Goal: Task Accomplishment & Management: Use online tool/utility

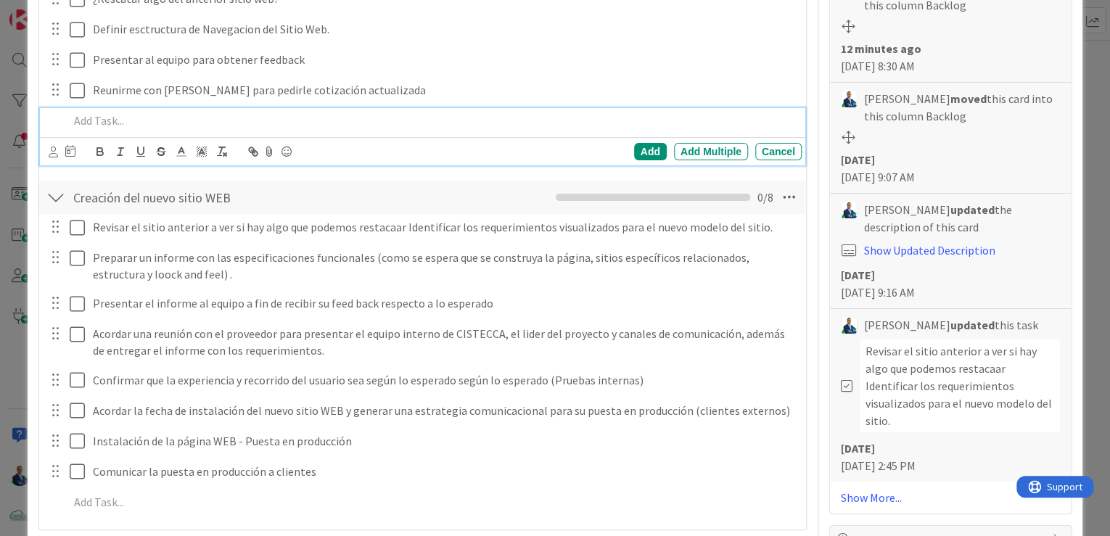
scroll to position [642, 0]
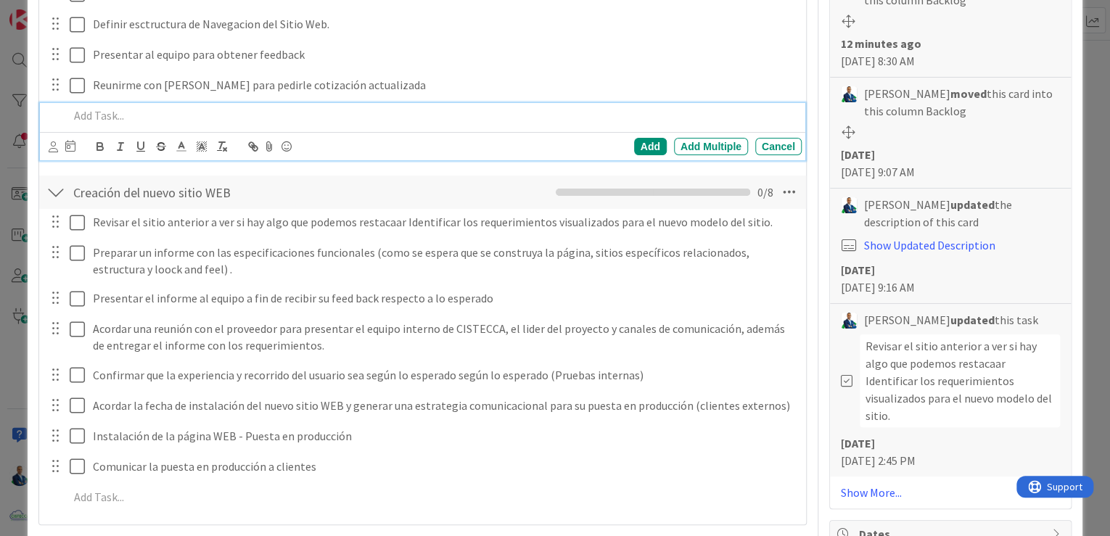
click at [762, 184] on span "0 / 8" at bounding box center [765, 192] width 16 height 17
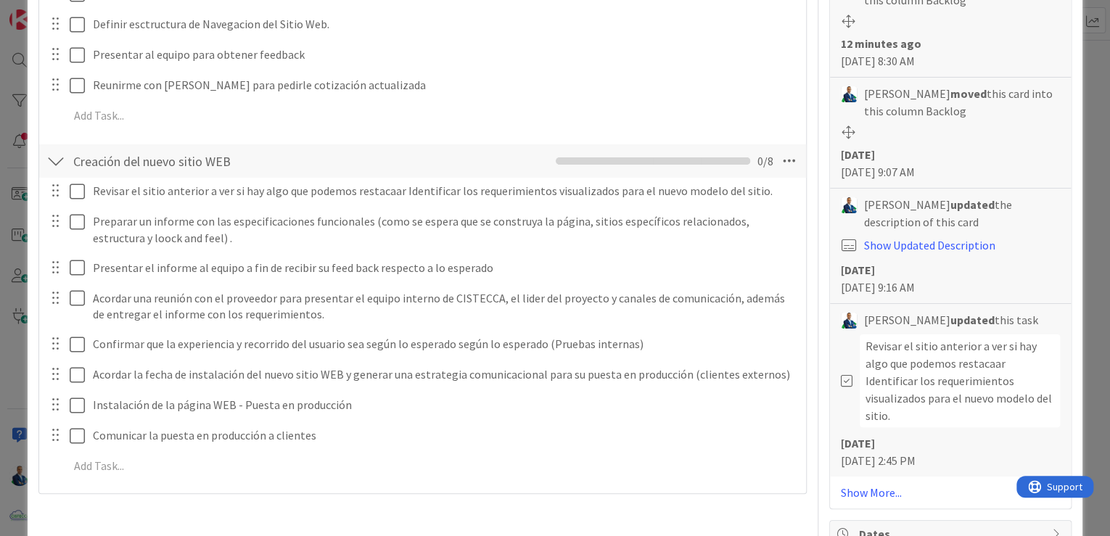
click at [786, 154] on icon at bounding box center [789, 161] width 26 height 26
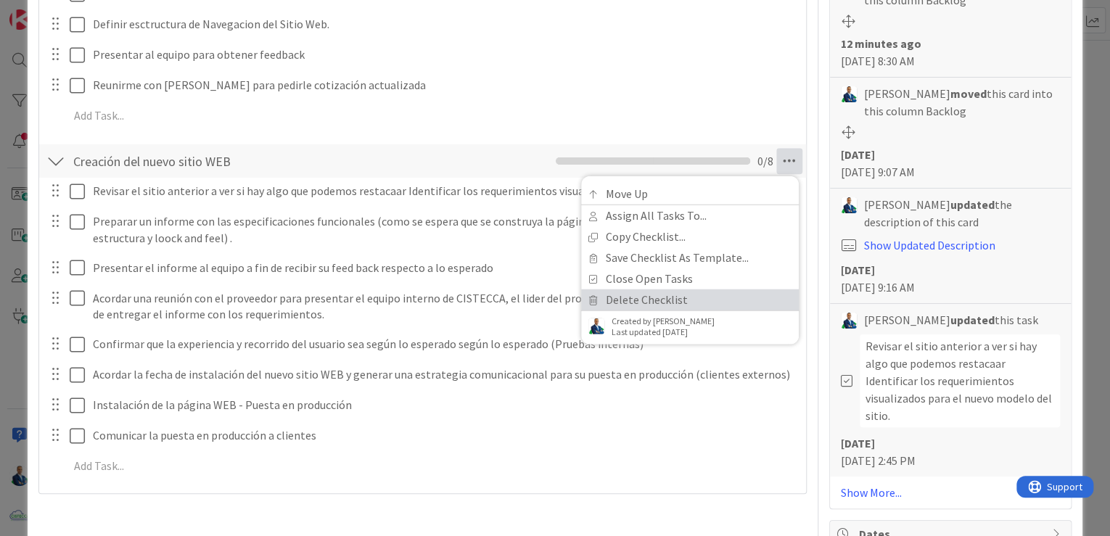
click at [648, 292] on link "Delete Checklist" at bounding box center [690, 299] width 218 height 21
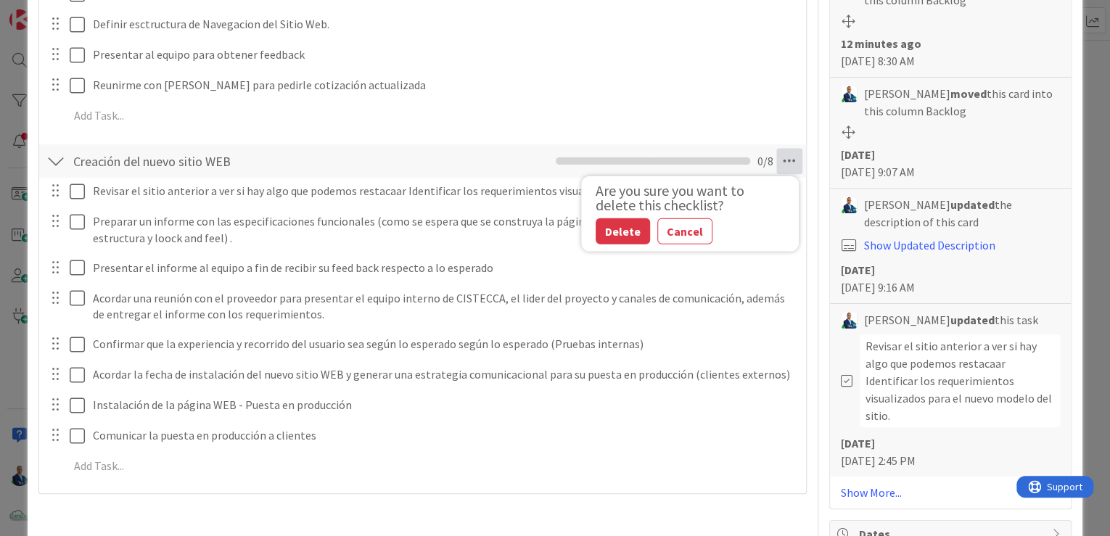
click at [621, 232] on button "Delete" at bounding box center [623, 231] width 54 height 26
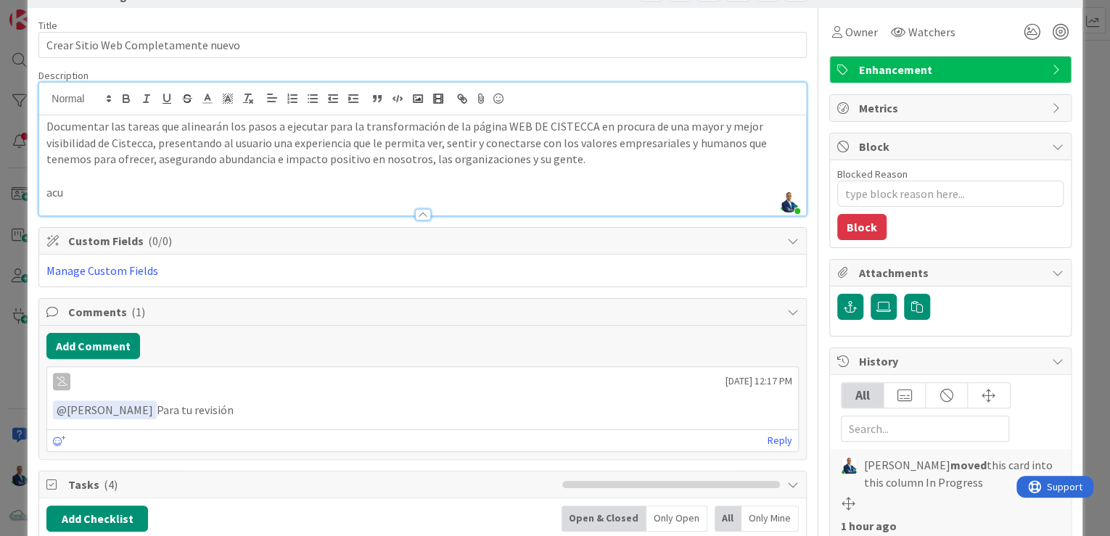
scroll to position [50, 0]
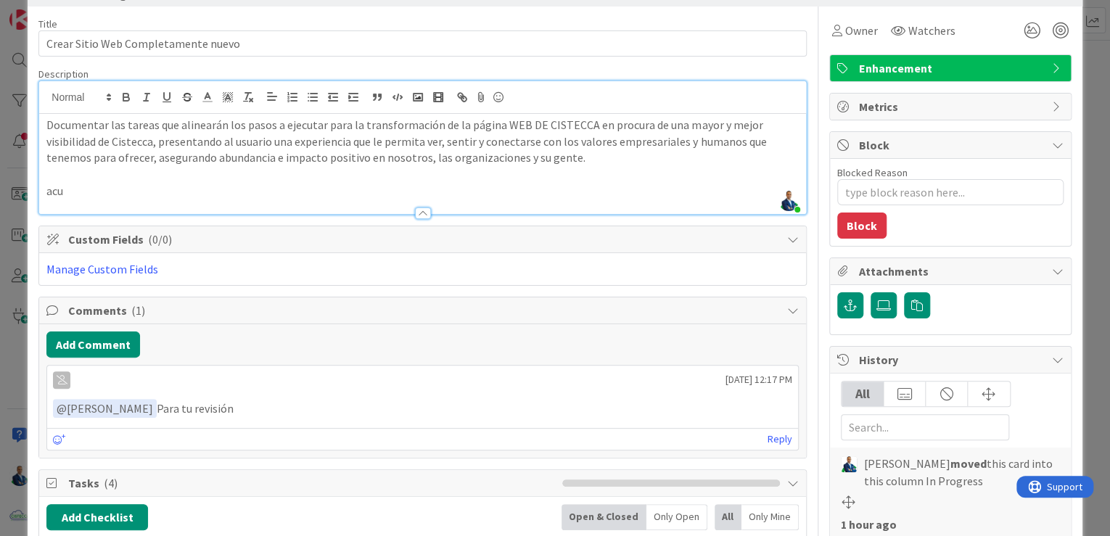
drag, startPoint x: 1079, startPoint y: 209, endPoint x: 1094, endPoint y: 135, distance: 75.4
click at [1094, 135] on div "ID 3068 MARKETING In Progress Title 35 / 128 Crear Sitio Web Completamente nuev…" at bounding box center [555, 268] width 1110 height 536
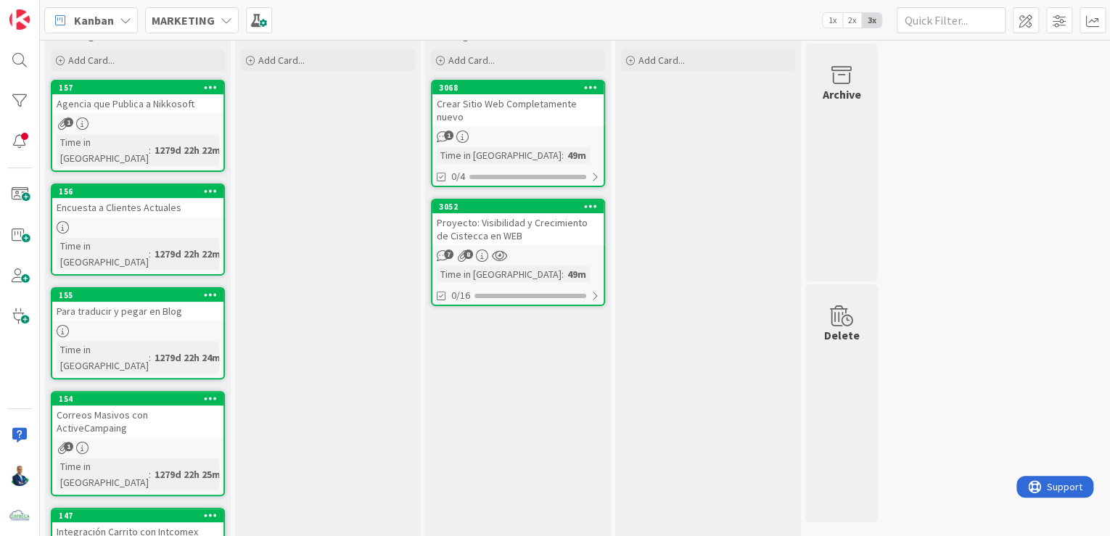
click at [527, 113] on div "Crear Sitio Web Completamente nuevo" at bounding box center [517, 110] width 171 height 32
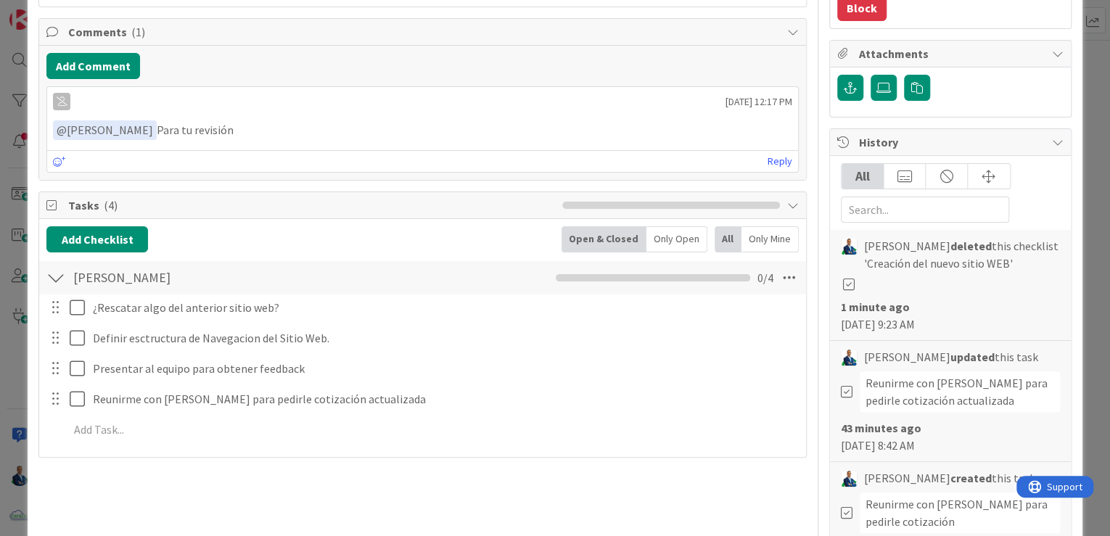
scroll to position [252, 0]
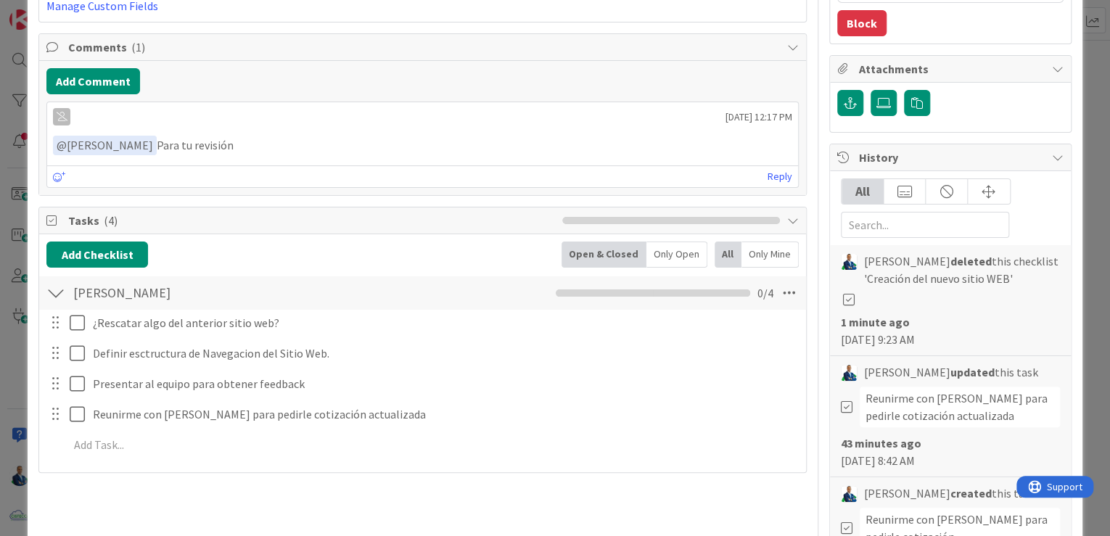
type textarea "x"
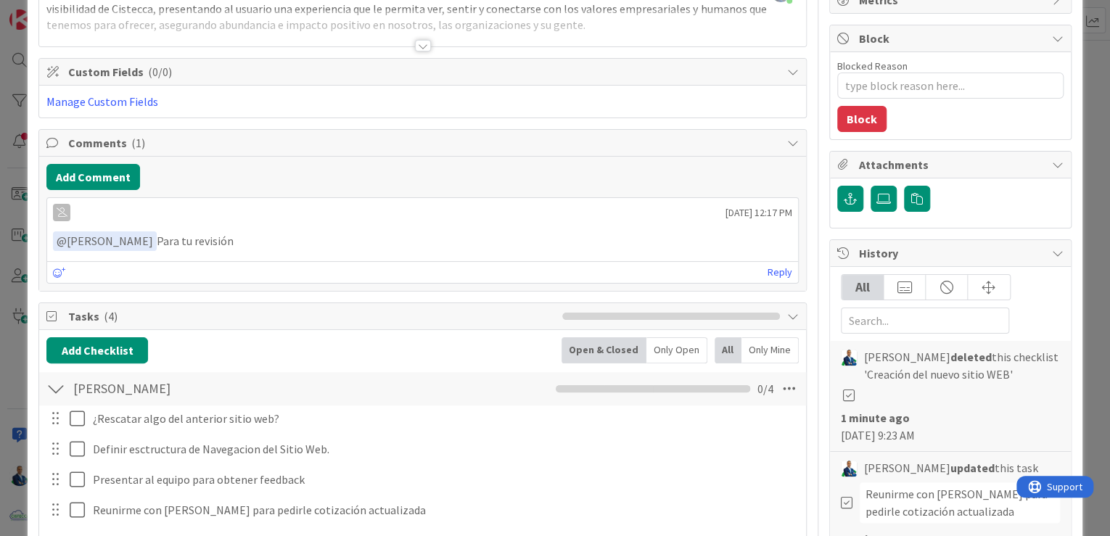
scroll to position [0, 0]
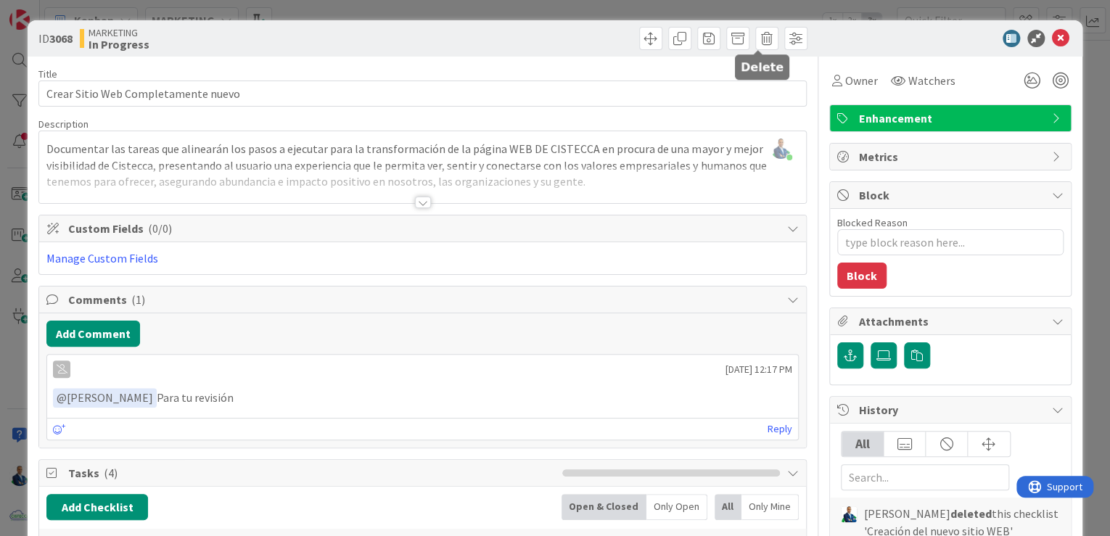
click at [763, 44] on span at bounding box center [766, 38] width 23 height 23
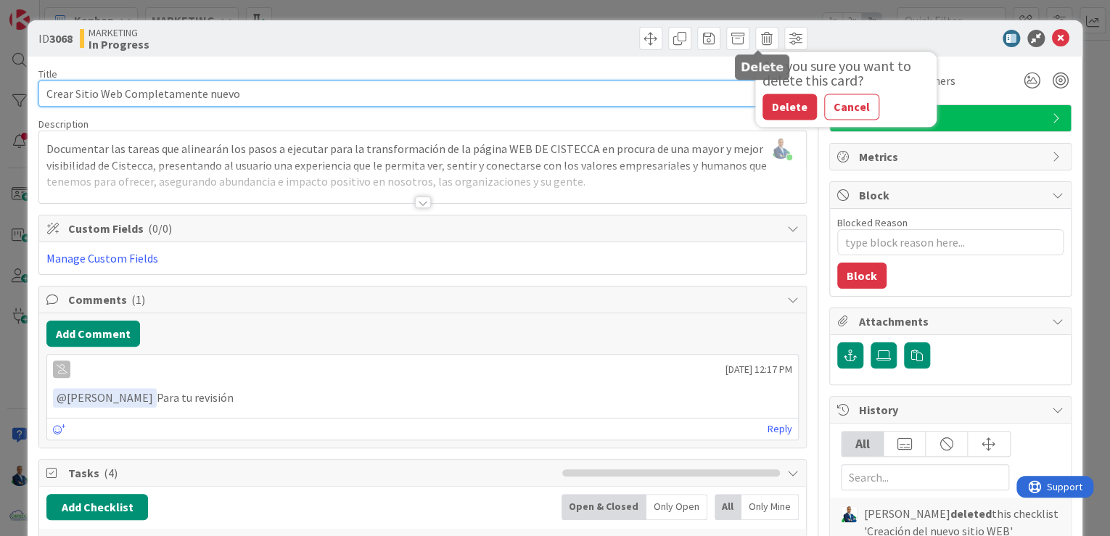
click at [651, 104] on input "Crear Sitio Web Completamente nuevo" at bounding box center [422, 94] width 768 height 26
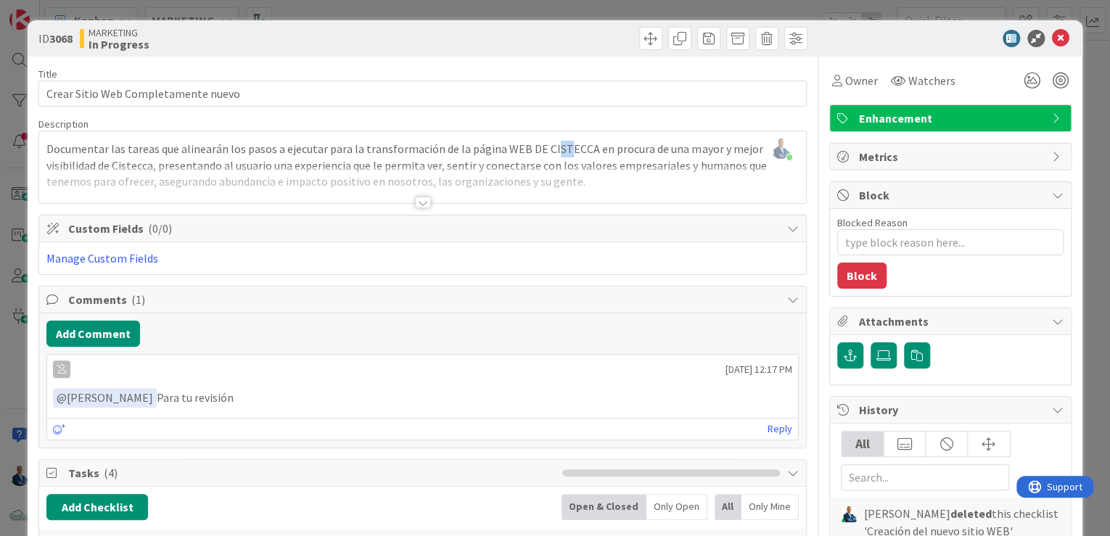
drag, startPoint x: 556, startPoint y: 156, endPoint x: 545, endPoint y: 154, distance: 11.1
click at [545, 154] on div "Gabriel Adrian joined 6 m ago Documentar las tareas que alinearán los pasos a e…" at bounding box center [422, 167] width 767 height 72
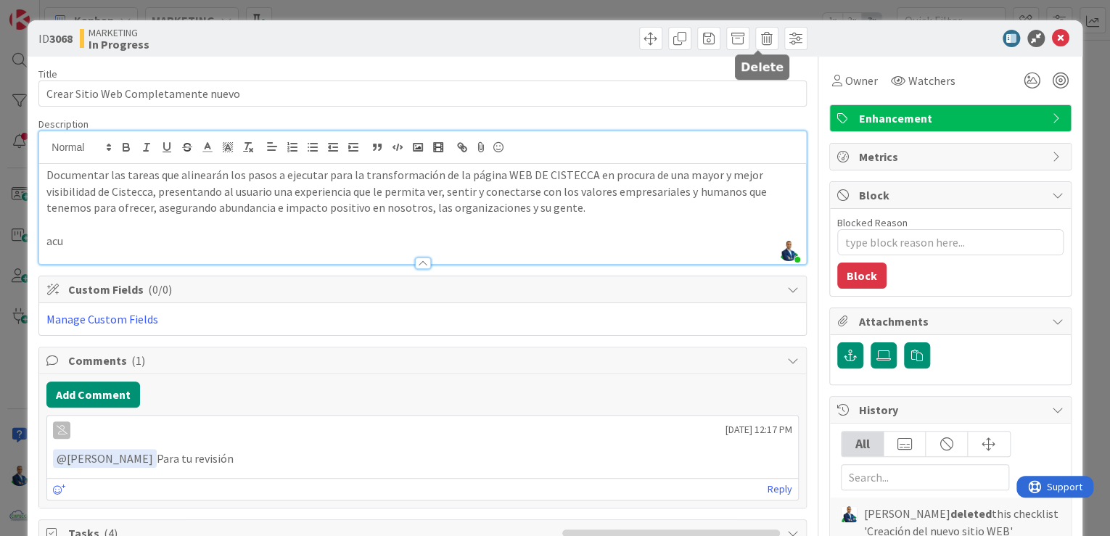
click at [763, 46] on span at bounding box center [766, 38] width 23 height 23
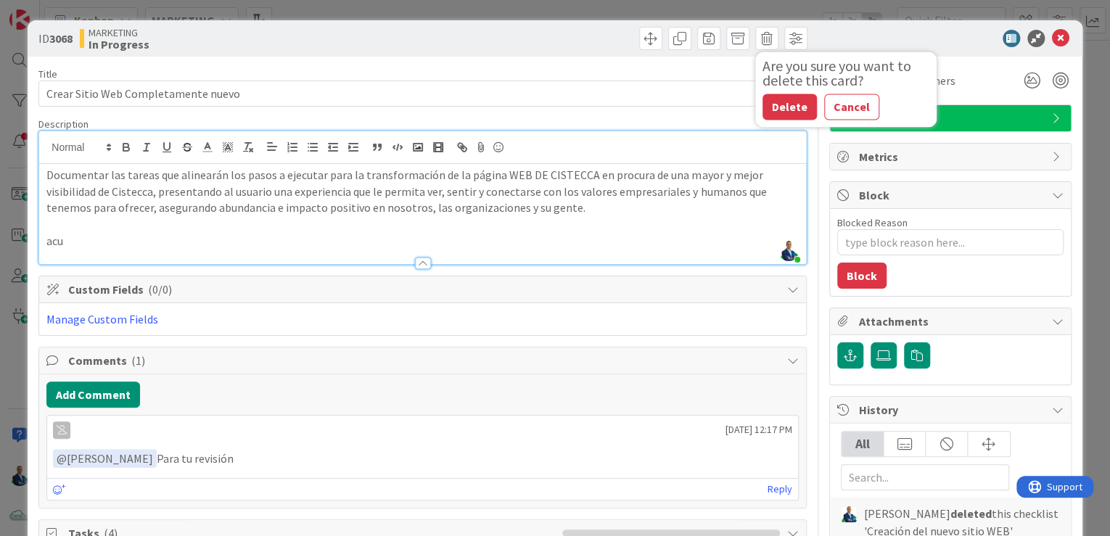
click at [788, 104] on button "Delete" at bounding box center [789, 107] width 54 height 26
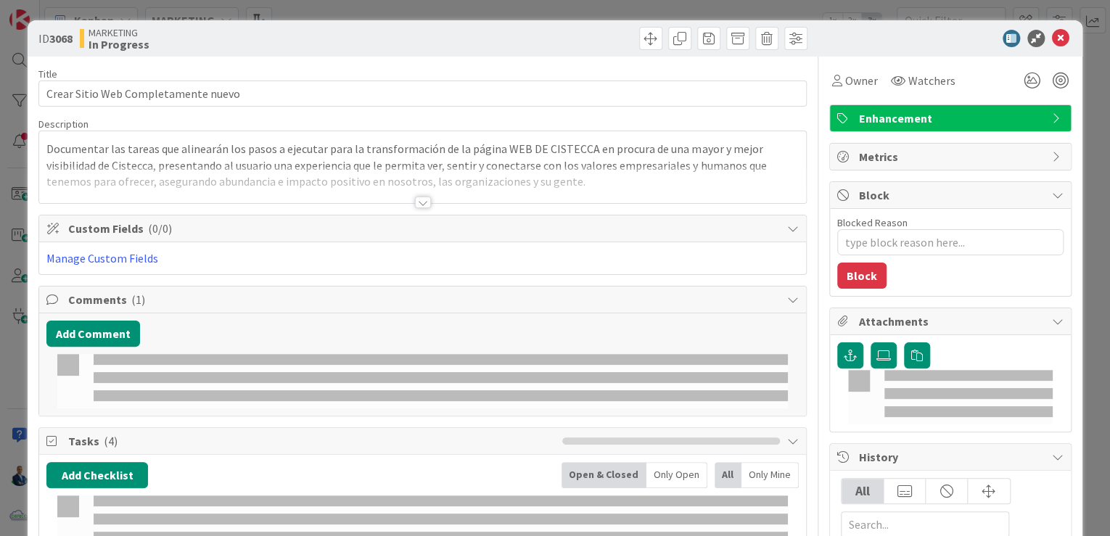
type textarea "x"
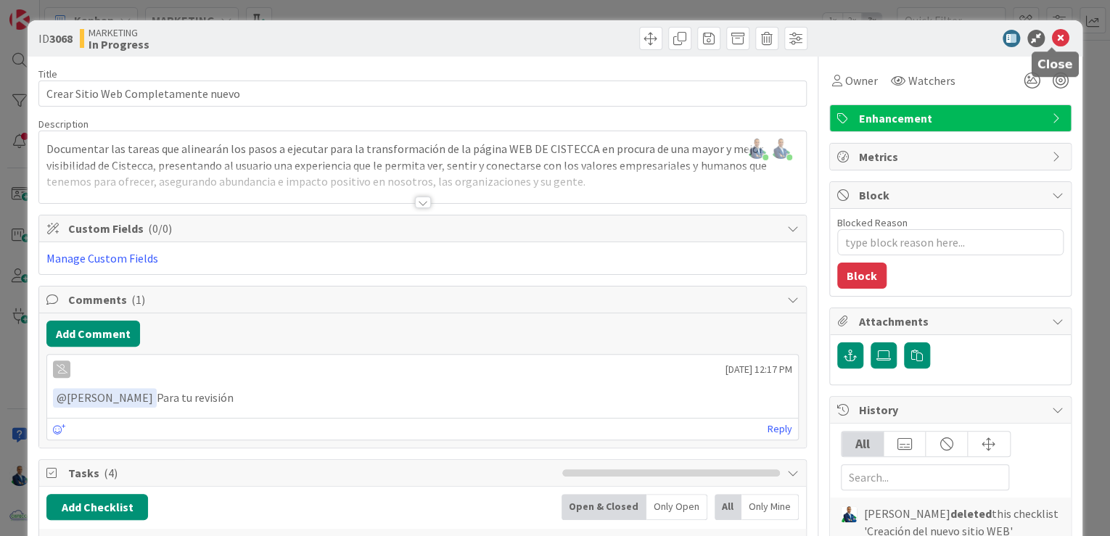
click at [1055, 36] on icon at bounding box center [1060, 38] width 17 height 17
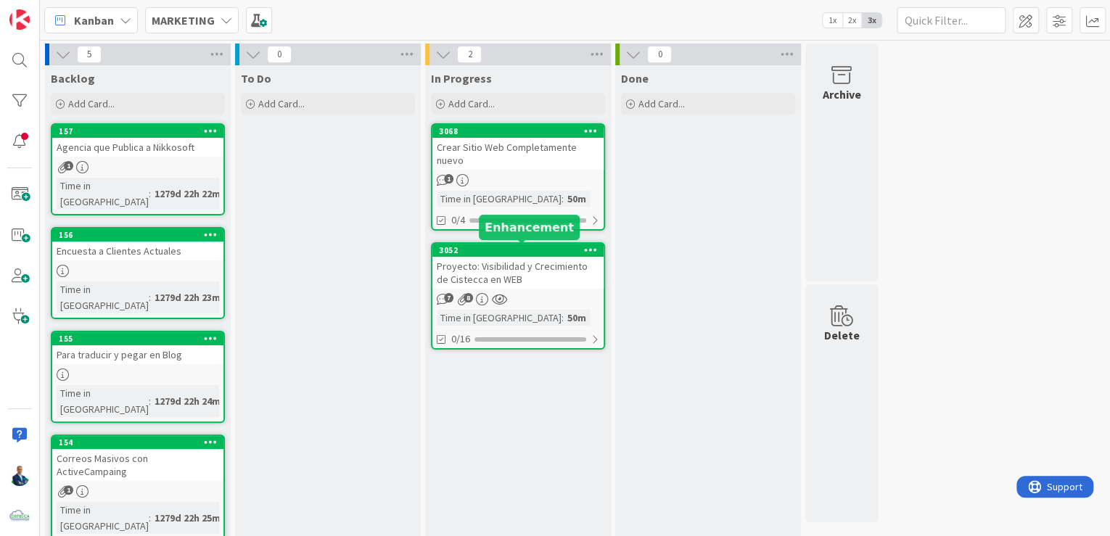
click at [480, 254] on div "3052" at bounding box center [521, 250] width 165 height 10
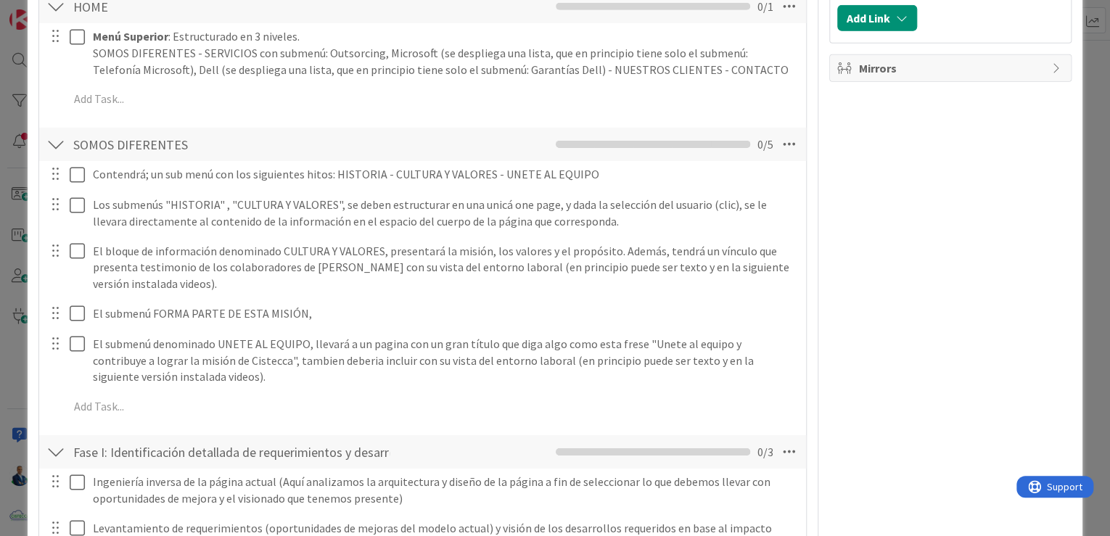
scroll to position [2408, 0]
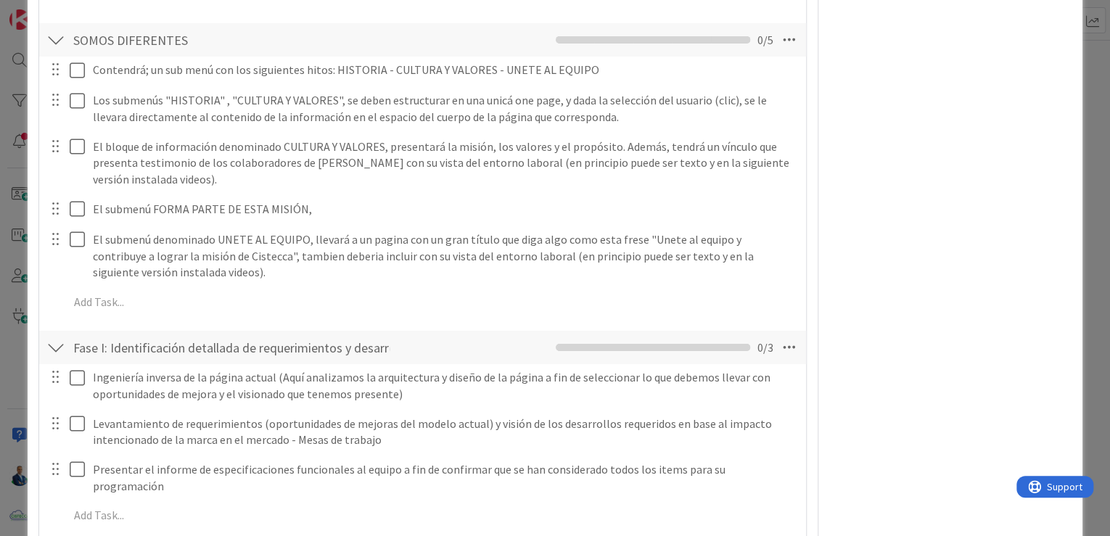
click at [776, 334] on icon at bounding box center [789, 347] width 26 height 26
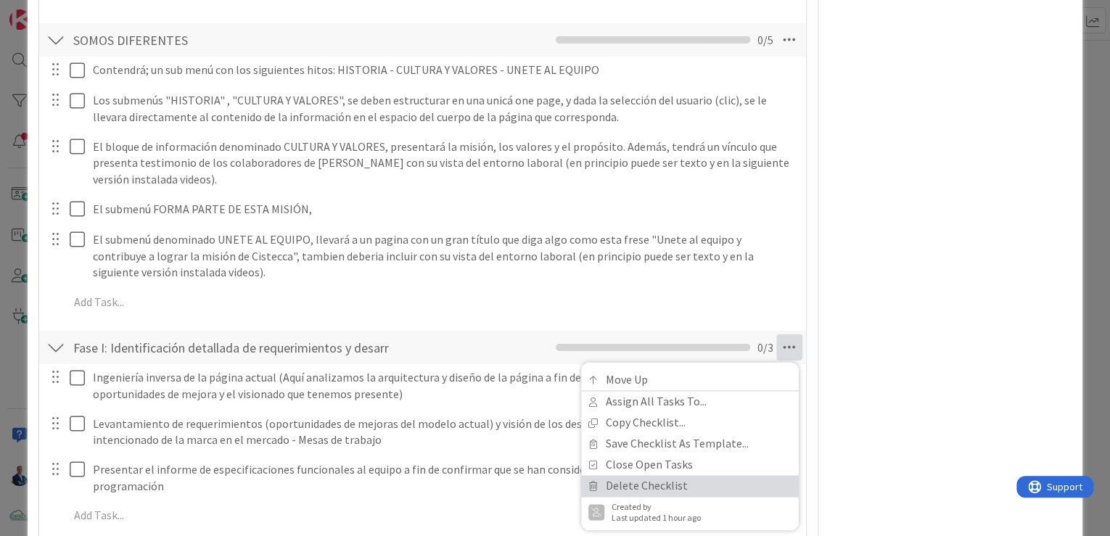
click at [615, 475] on link "Delete Checklist" at bounding box center [690, 485] width 218 height 21
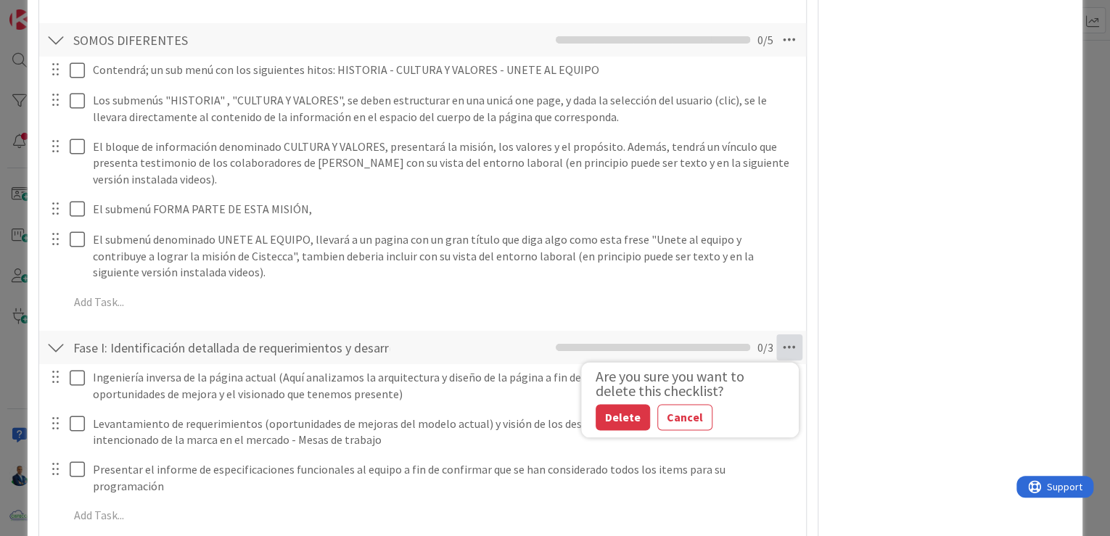
click at [626, 404] on button "Delete" at bounding box center [623, 417] width 54 height 26
type textarea "x"
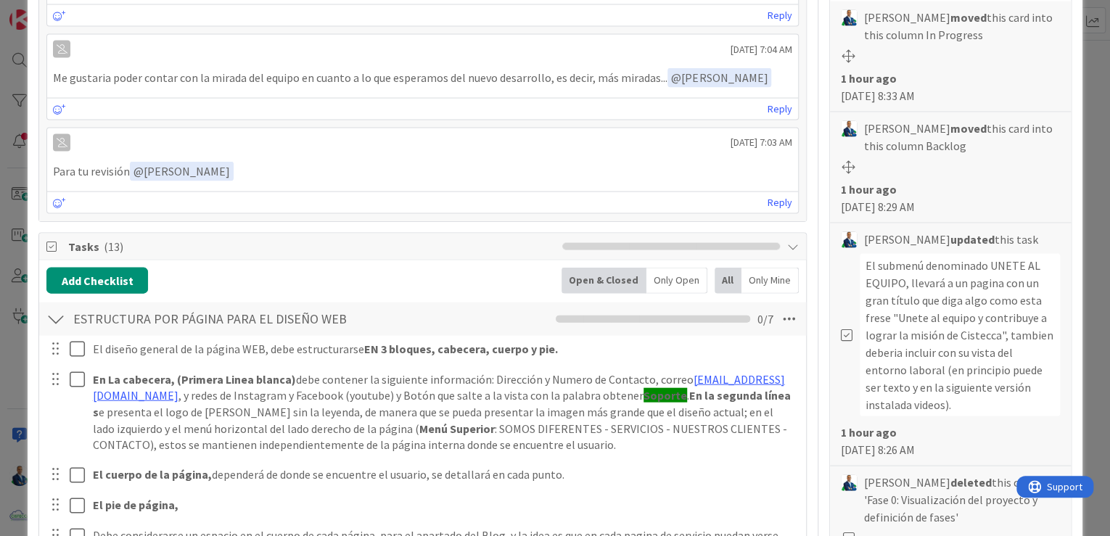
scroll to position [1488, 0]
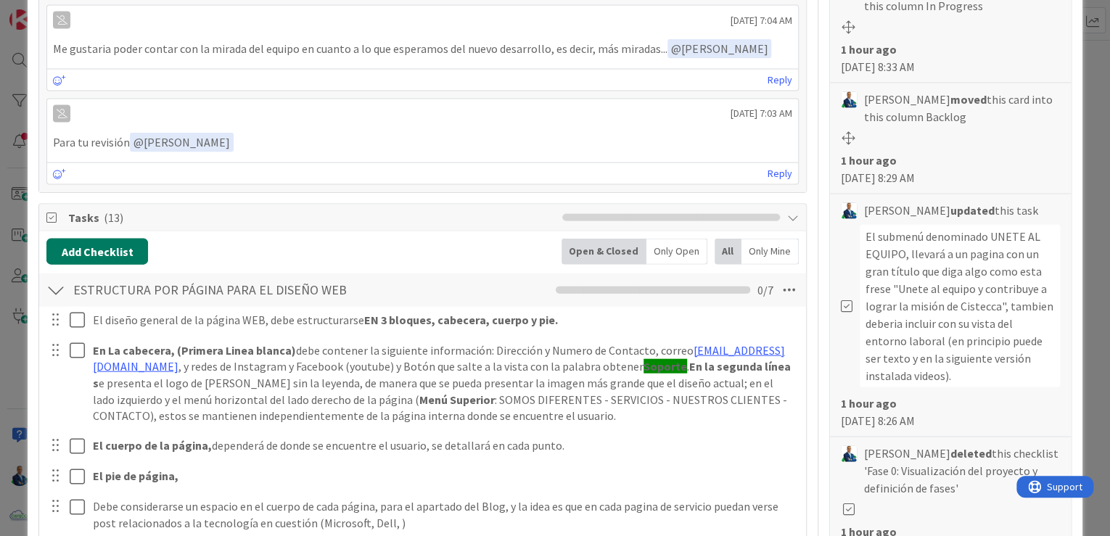
click at [94, 239] on button "Add Checklist" at bounding box center [97, 252] width 102 height 26
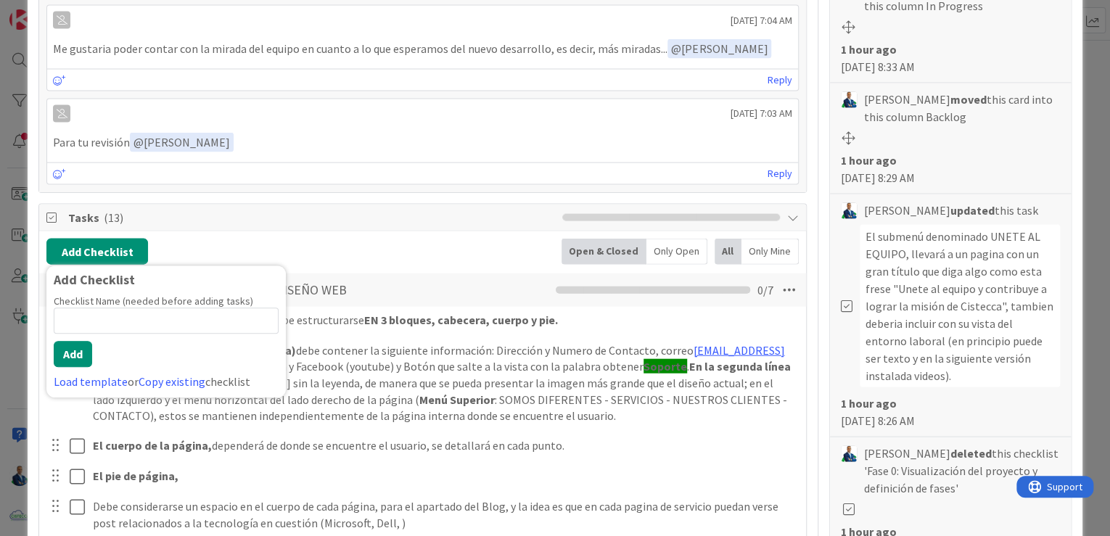
click at [189, 374] on link "Copy existing" at bounding box center [172, 381] width 67 height 15
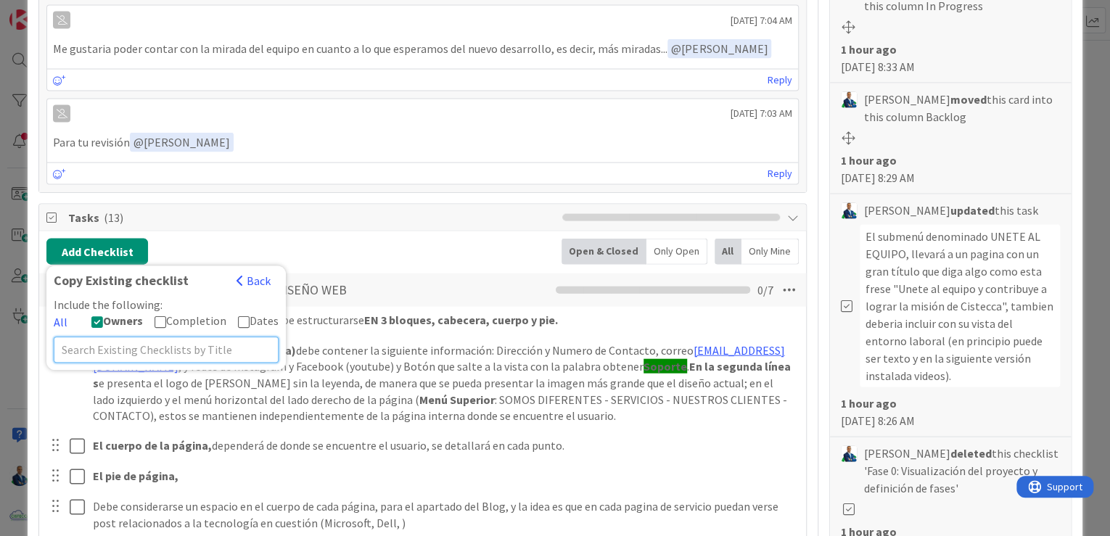
click at [118, 343] on input "text" at bounding box center [166, 350] width 225 height 26
type input "crear"
type input "Crear"
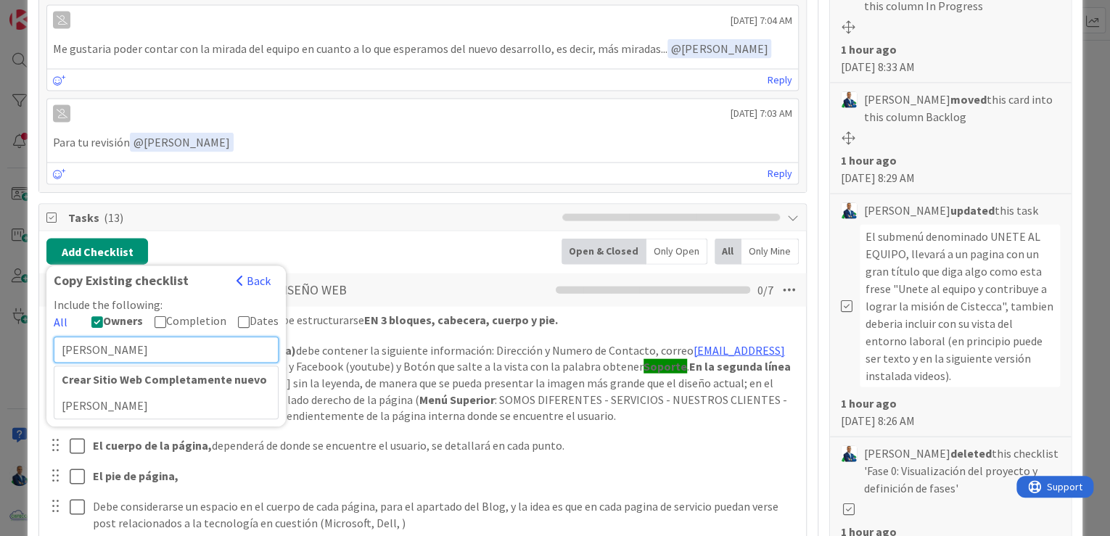
type input "[PERSON_NAME]"
click at [116, 398] on div "[PERSON_NAME]" at bounding box center [165, 405] width 223 height 26
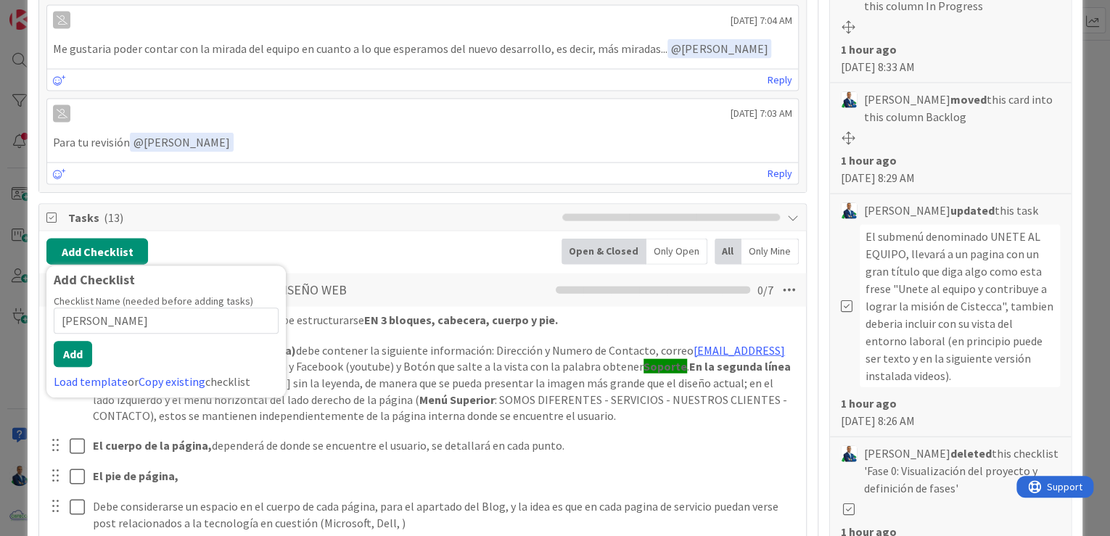
drag, startPoint x: 109, startPoint y: 321, endPoint x: 22, endPoint y: 316, distance: 86.5
click at [22, 316] on div "ID 3052 MARKETING In Progress Title 55 / 128 Proyecto: Visibilidad y Crecimient…" at bounding box center [555, 268] width 1110 height 536
type input "Pasos Generales"
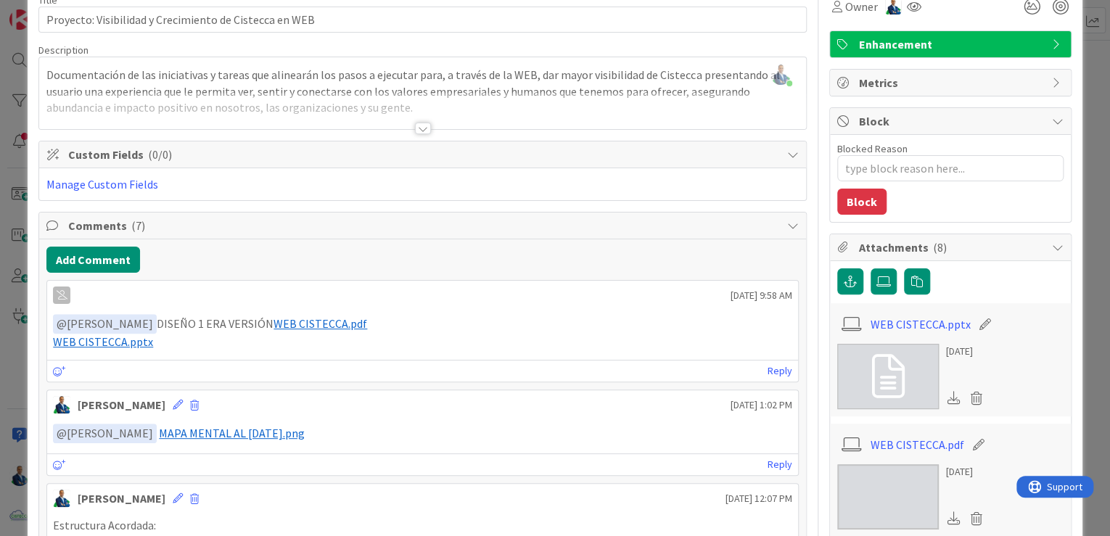
scroll to position [0, 0]
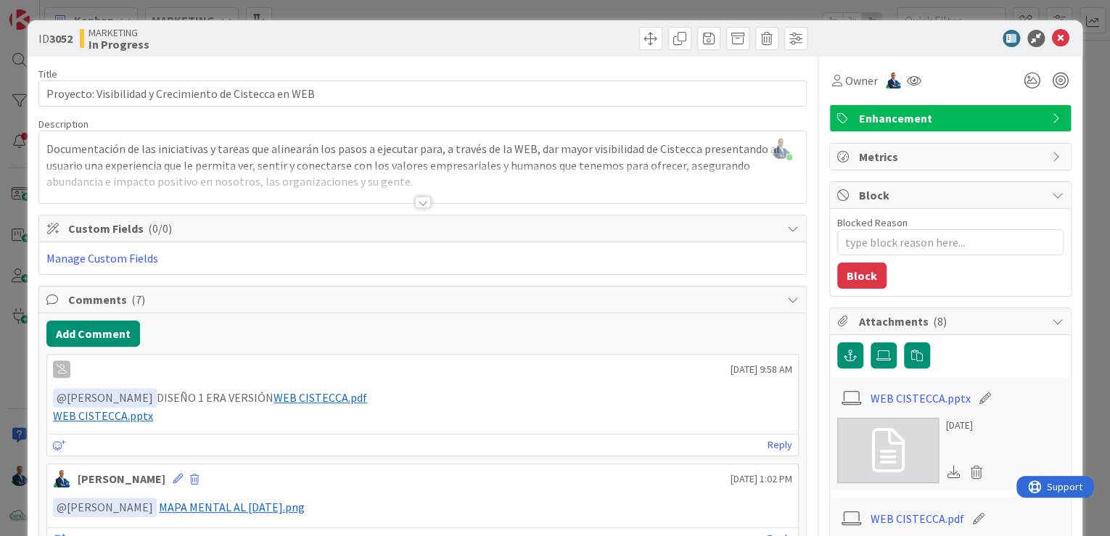
click at [415, 202] on div at bounding box center [423, 203] width 16 height 12
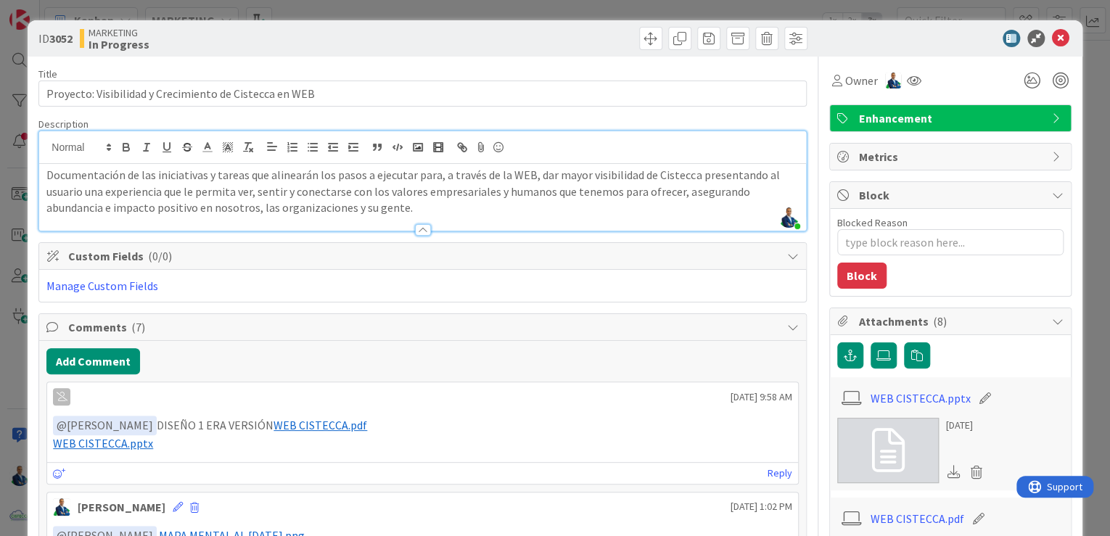
click at [459, 197] on p "Documentación de las iniciativas y tareas que alinearán los pasos a ejecutar pa…" at bounding box center [422, 191] width 752 height 49
type textarea "x"
click at [1089, 135] on div "ID 3052 MARKETING In Progress Title 55 / 128 Proyecto: Visibilidad y Crecimient…" at bounding box center [555, 268] width 1110 height 536
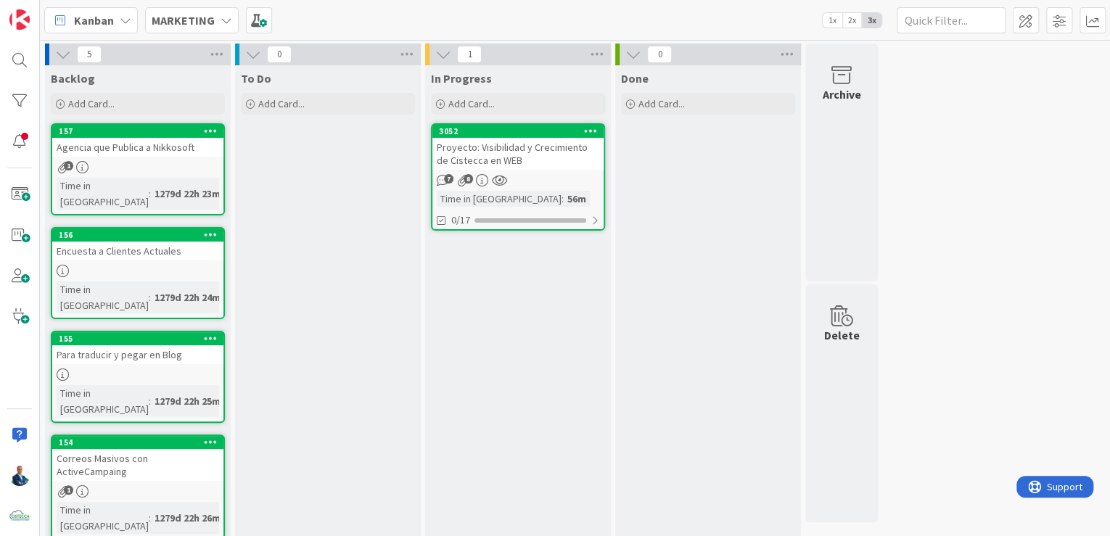
click at [205, 133] on icon at bounding box center [211, 130] width 14 height 10
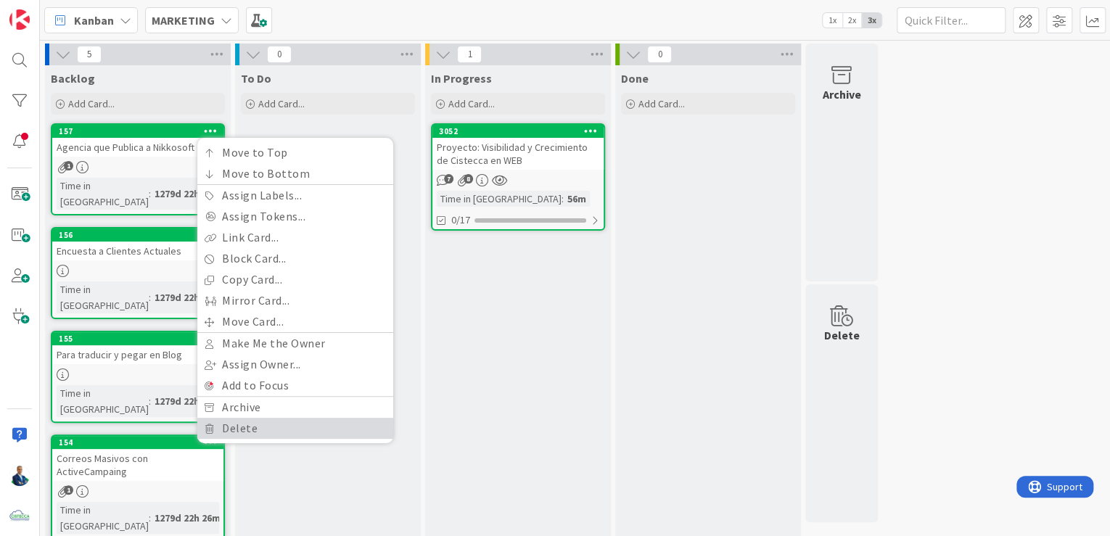
click at [257, 433] on link "Delete" at bounding box center [295, 428] width 196 height 21
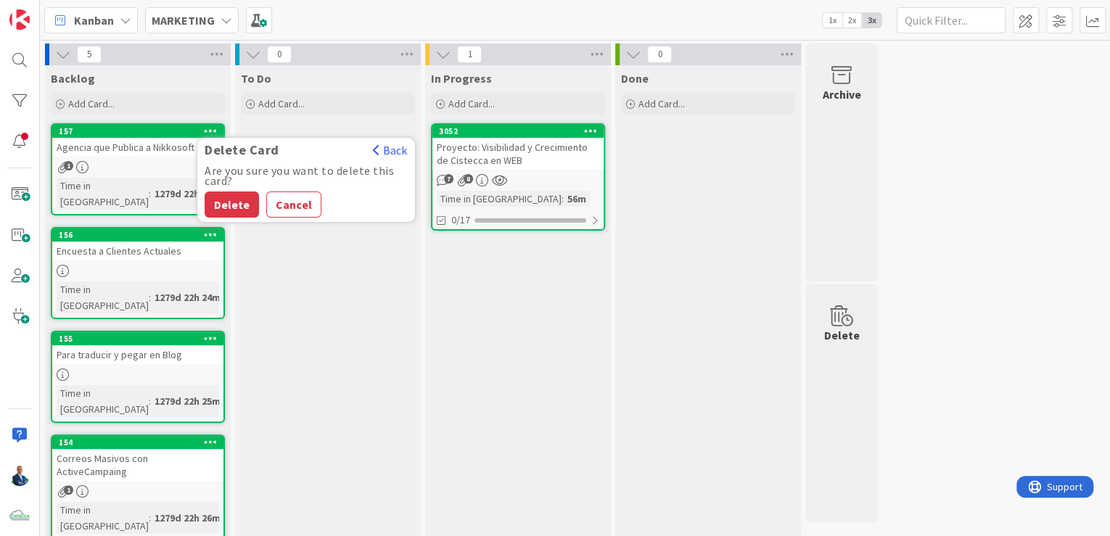
click at [236, 215] on button "Delete" at bounding box center [232, 204] width 54 height 26
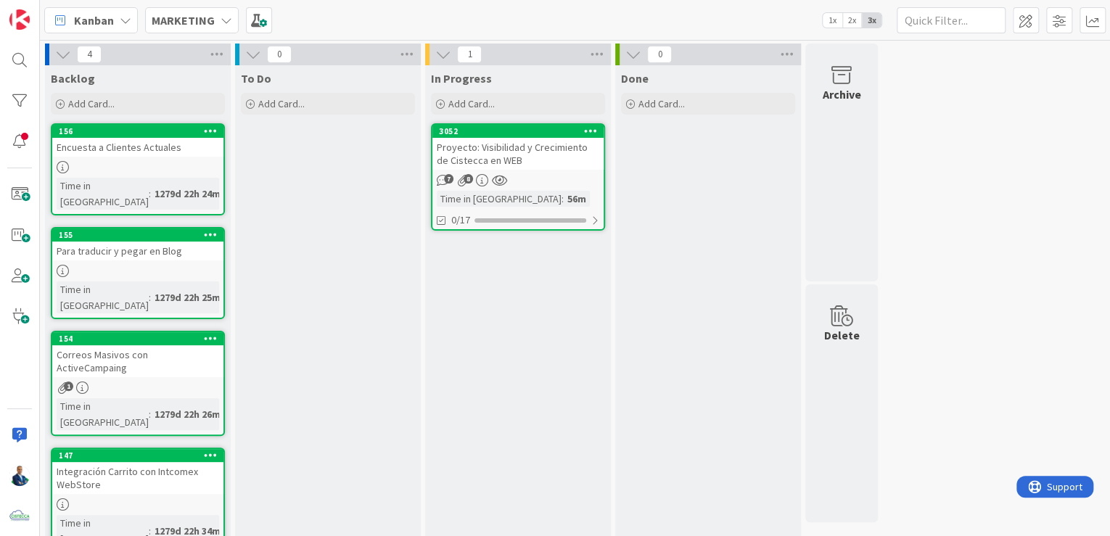
click at [373, 345] on div "To Do Add Card..." at bounding box center [328, 314] width 186 height 499
